Goal: Transaction & Acquisition: Subscribe to service/newsletter

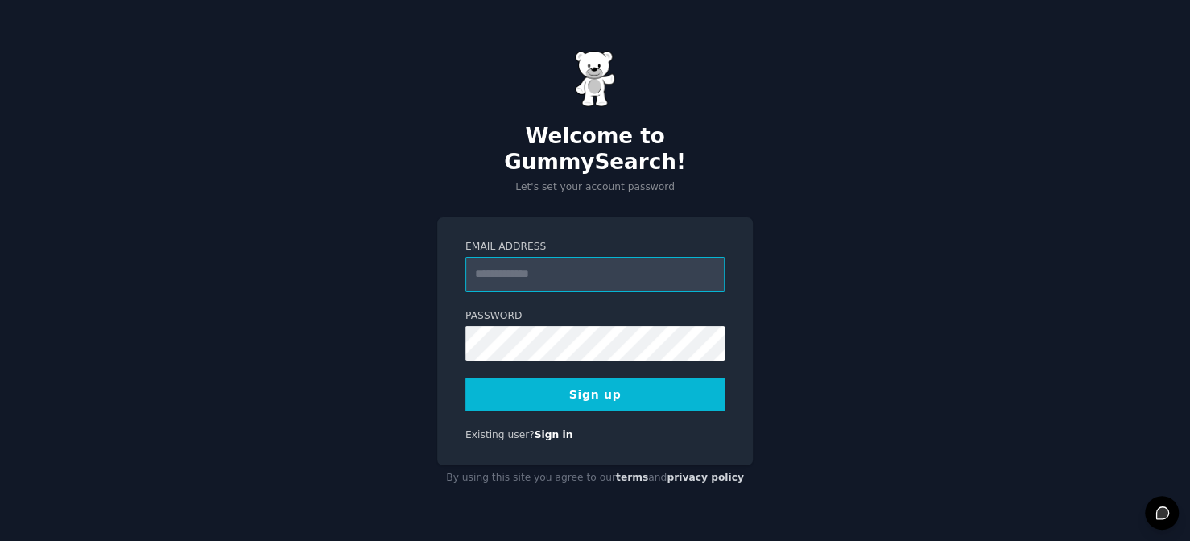
click at [579, 264] on input "Email Address" at bounding box center [594, 274] width 259 height 35
type input "**********"
drag, startPoint x: 596, startPoint y: 395, endPoint x: 643, endPoint y: 431, distance: 59.2
click at [600, 398] on div "**********" at bounding box center [595, 341] width 316 height 248
click at [711, 385] on button "Sign up" at bounding box center [594, 395] width 259 height 34
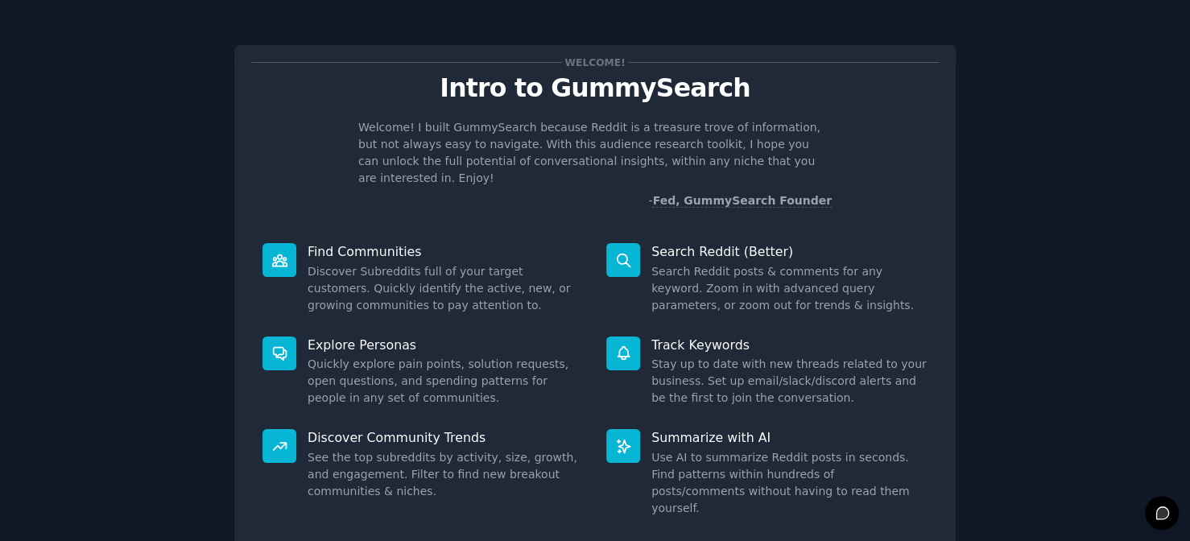
click at [1041, 279] on div "Welcome! Intro to GummySearch Welcome! I built GummySearch because Reddit is a …" at bounding box center [595, 332] width 1145 height 619
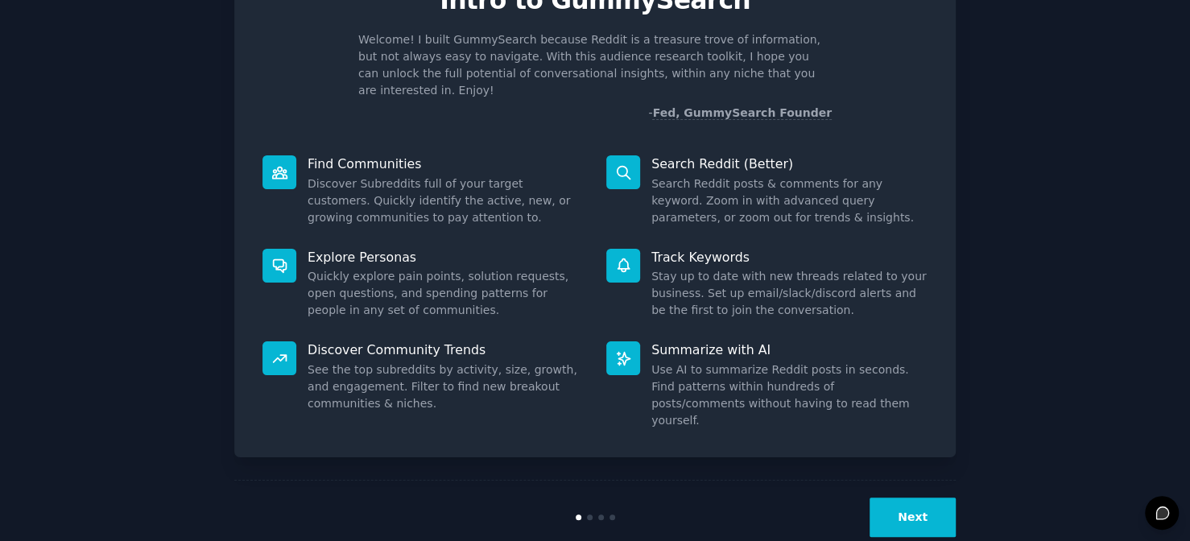
drag, startPoint x: 887, startPoint y: 486, endPoint x: 930, endPoint y: 536, distance: 65.7
click at [888, 498] on button "Next" at bounding box center [912, 517] width 86 height 39
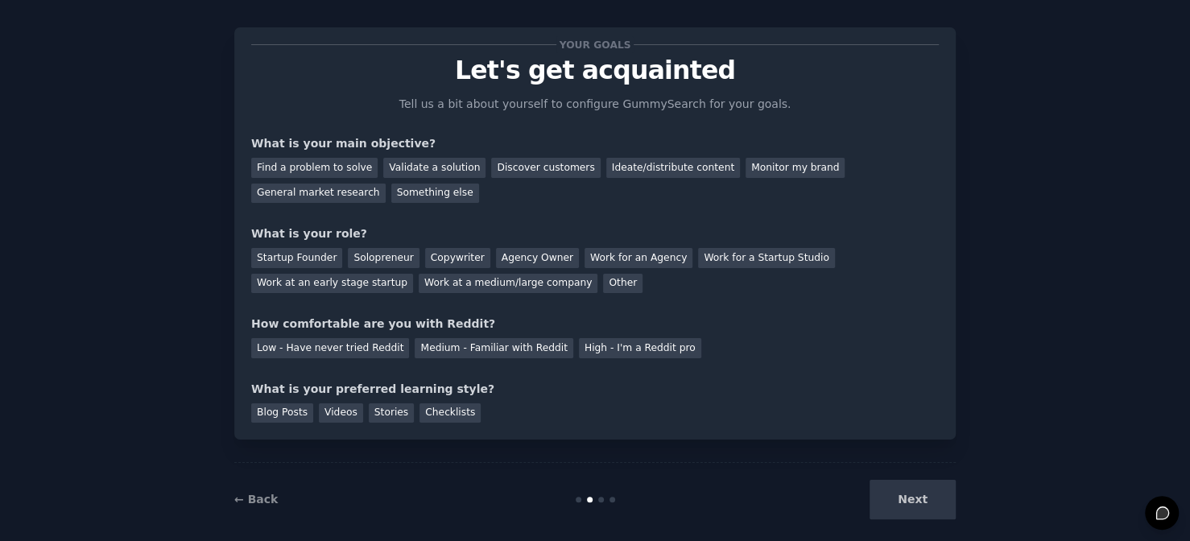
scroll to position [35, 0]
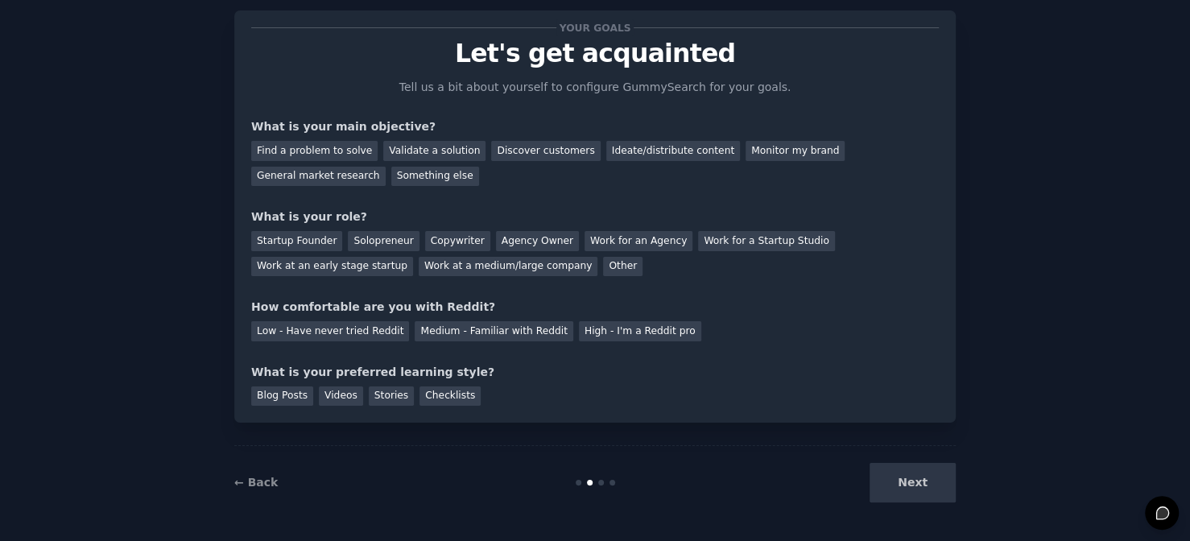
click at [902, 479] on div "Next" at bounding box center [835, 482] width 241 height 39
click at [934, 463] on div "Next" at bounding box center [835, 482] width 241 height 39
click at [908, 492] on div "Next" at bounding box center [835, 482] width 241 height 39
click at [421, 153] on div "Validate a solution" at bounding box center [434, 151] width 102 height 20
click at [630, 153] on div "Ideate/distribute content" at bounding box center [673, 151] width 134 height 20
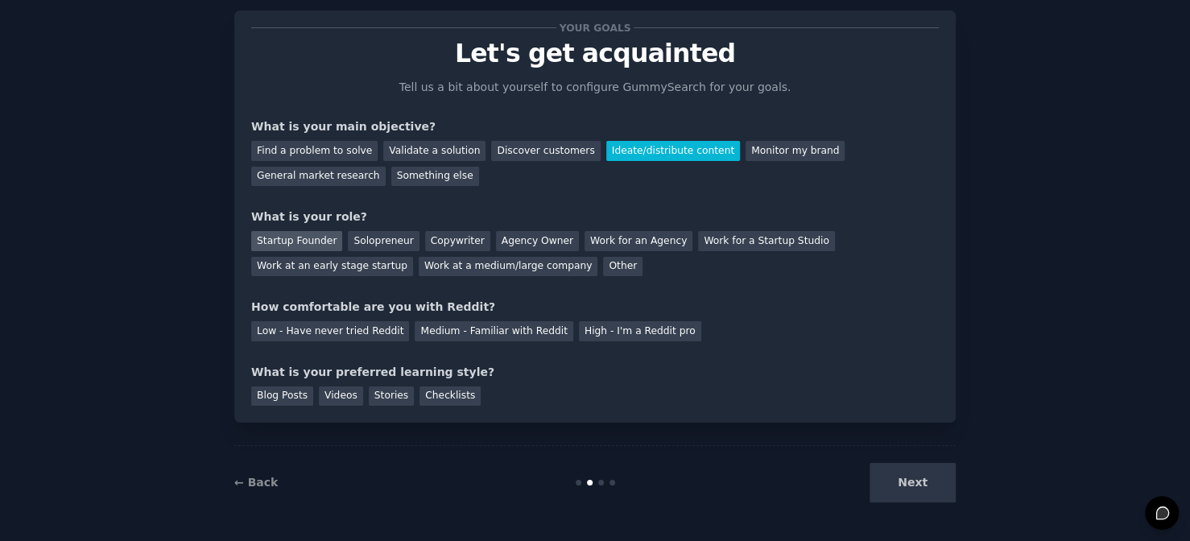
drag, startPoint x: 308, startPoint y: 235, endPoint x: 328, endPoint y: 294, distance: 61.9
click at [308, 237] on div "Startup Founder" at bounding box center [296, 241] width 91 height 20
click at [354, 241] on div "Solopreneur" at bounding box center [383, 241] width 71 height 20
click at [359, 332] on div "Low - Have never tried Reddit" at bounding box center [330, 331] width 158 height 20
click at [354, 333] on div "Low - Have never tried Reddit" at bounding box center [330, 331] width 158 height 20
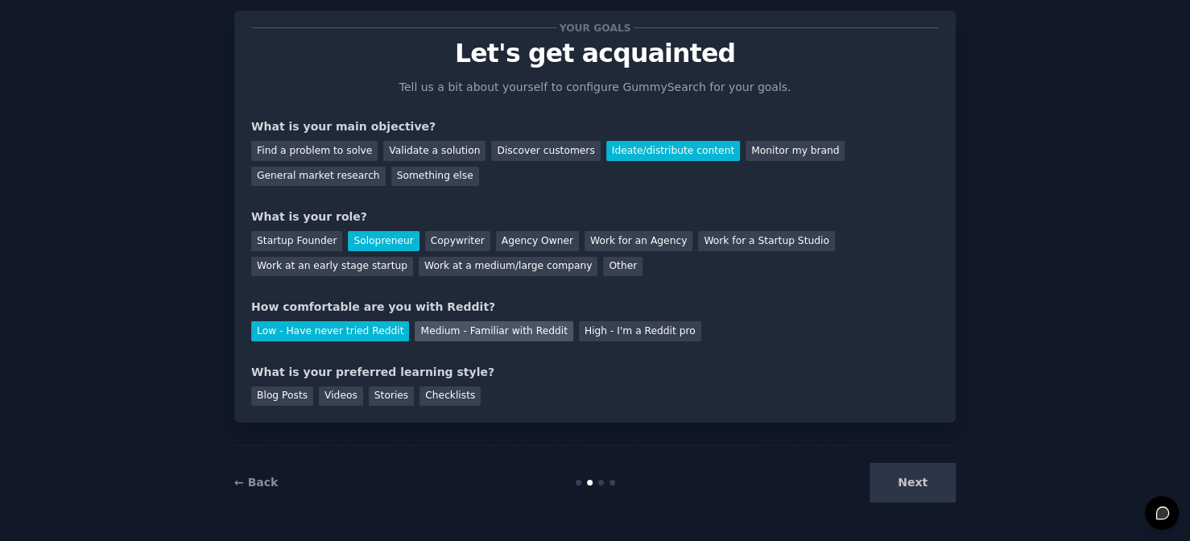
drag, startPoint x: 427, startPoint y: 325, endPoint x: 459, endPoint y: 328, distance: 31.6
click at [429, 325] on div "Medium - Familiar with Reddit" at bounding box center [494, 331] width 158 height 20
drag, startPoint x: 592, startPoint y: 326, endPoint x: 576, endPoint y: 358, distance: 36.0
click at [593, 326] on div "High - I'm a Reddit pro" at bounding box center [640, 331] width 122 height 20
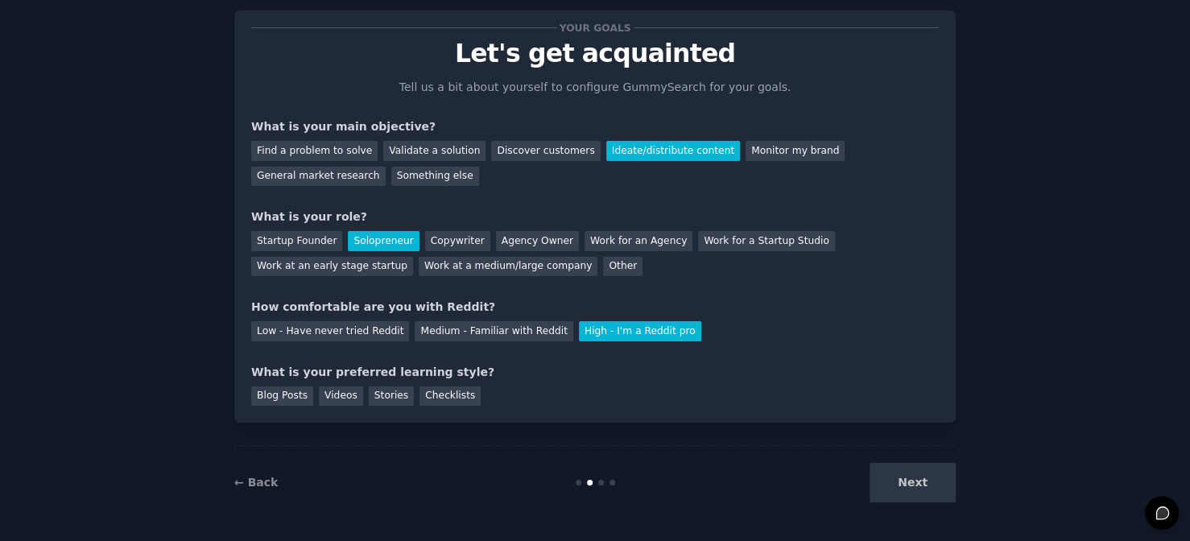
drag, startPoint x: 501, startPoint y: 335, endPoint x: 492, endPoint y: 374, distance: 40.4
click at [501, 334] on div "Medium - Familiar with Reddit" at bounding box center [494, 331] width 158 height 20
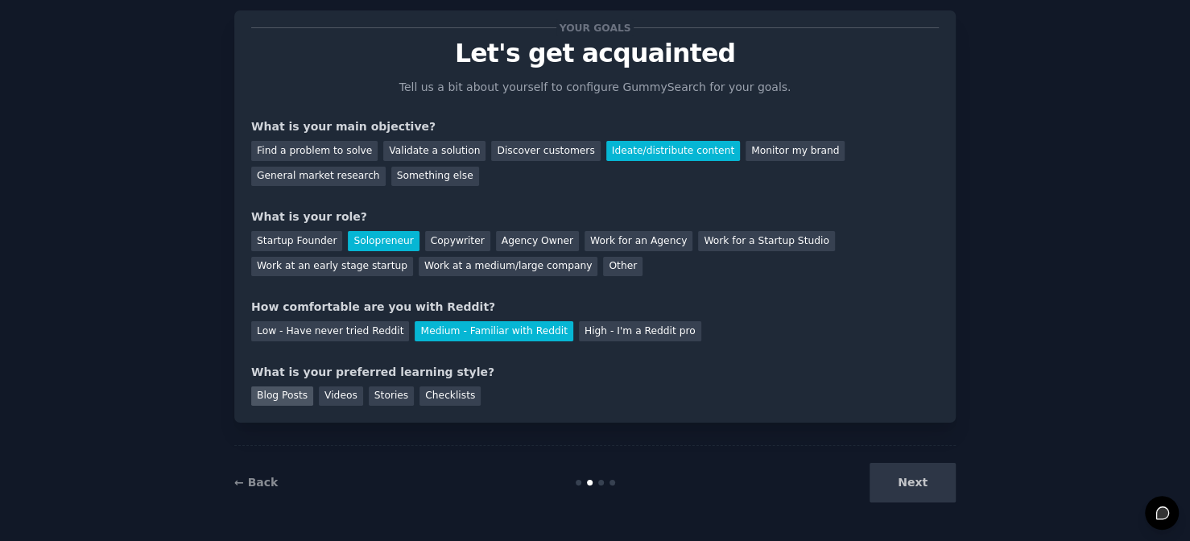
click at [288, 394] on div "Blog Posts" at bounding box center [282, 396] width 62 height 20
click at [928, 481] on button "Next" at bounding box center [912, 482] width 86 height 39
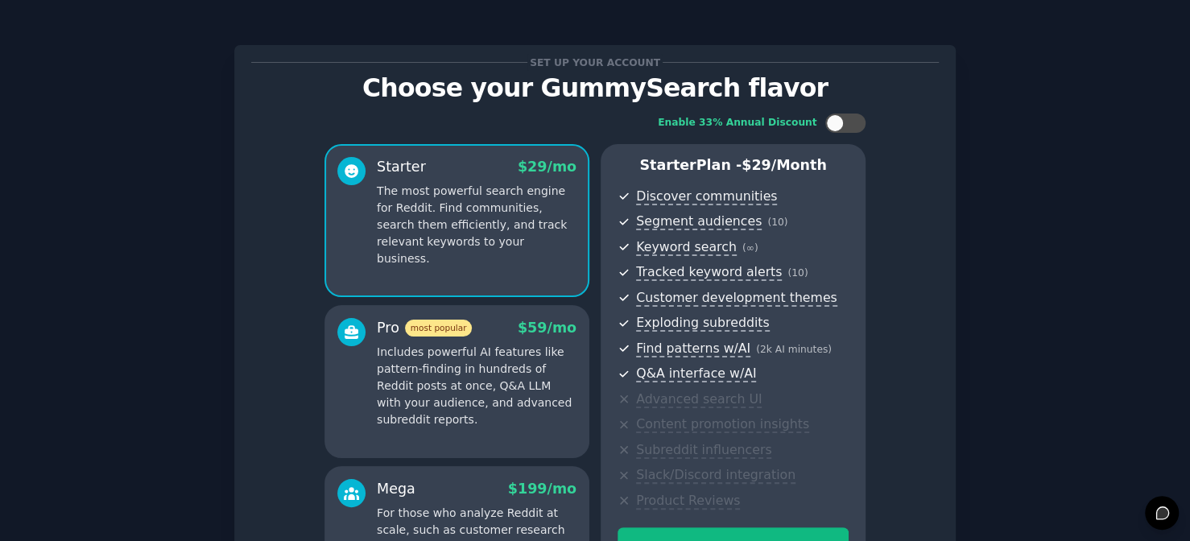
click at [987, 289] on div "Set up your account Choose your GummySearch flavor Enable 33% Annual Discount S…" at bounding box center [595, 386] width 1145 height 727
